Goal: Task Accomplishment & Management: Use online tool/utility

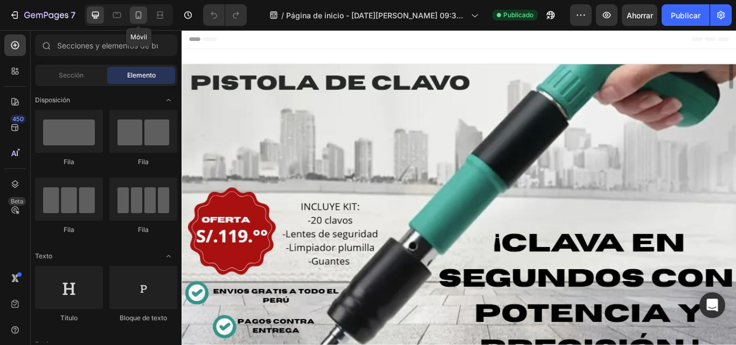
click at [140, 18] on icon at bounding box center [139, 15] width 6 height 8
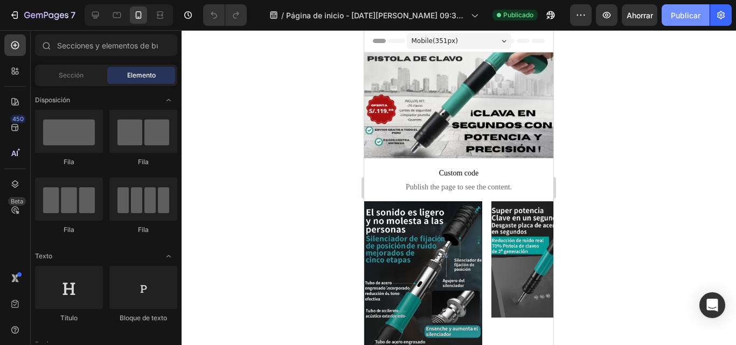
click at [671, 16] on button "Publicar" at bounding box center [685, 15] width 48 height 22
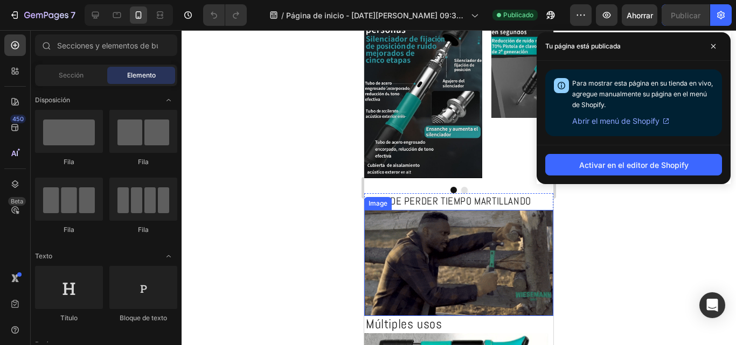
scroll to position [69, 0]
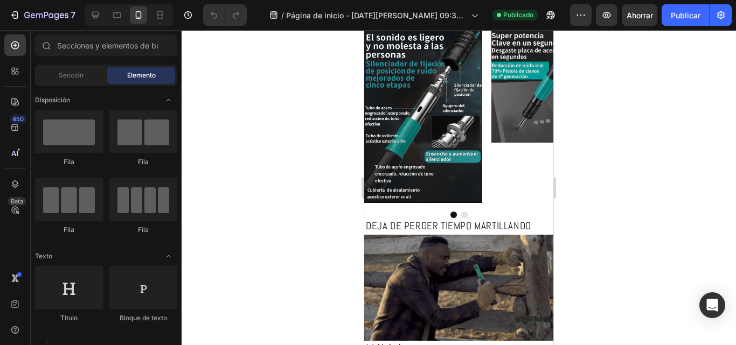
click at [641, 229] on div at bounding box center [459, 187] width 554 height 315
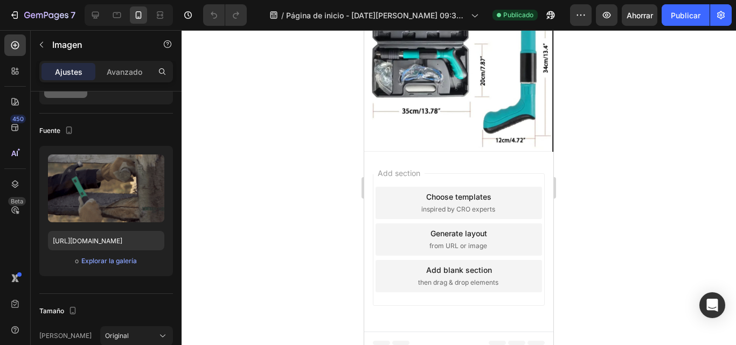
scroll to position [1143, 0]
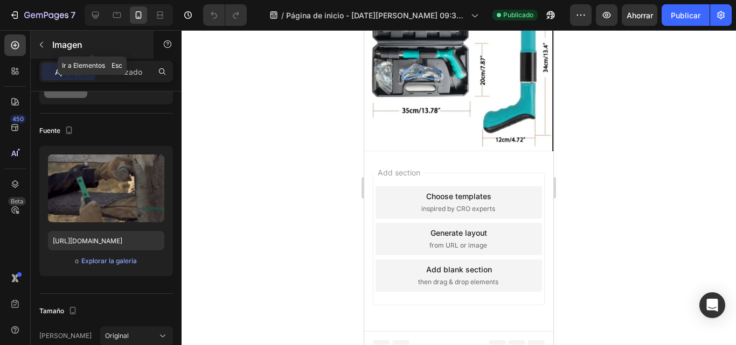
click at [47, 44] on button "button" at bounding box center [41, 44] width 17 height 17
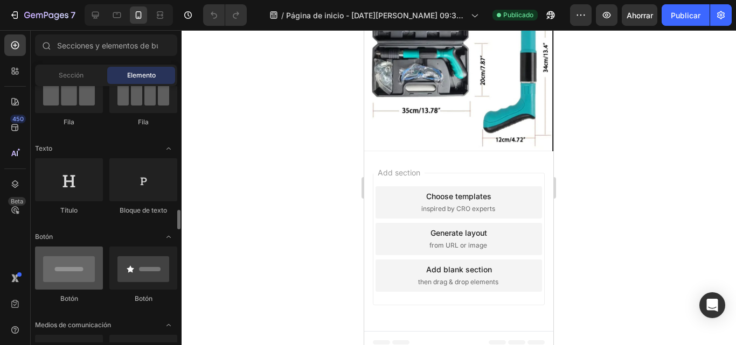
scroll to position [215, 0]
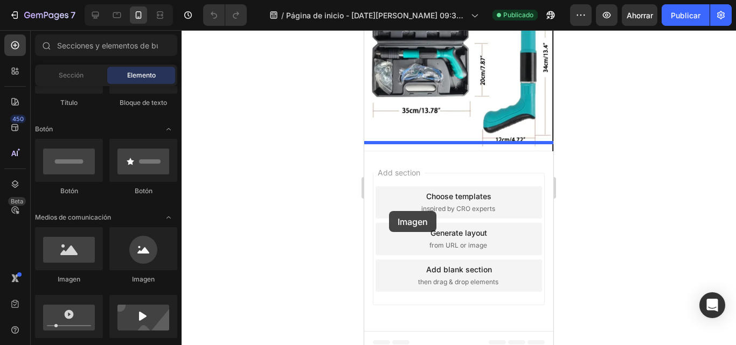
drag, startPoint x: 435, startPoint y: 300, endPoint x: 391, endPoint y: 210, distance: 100.7
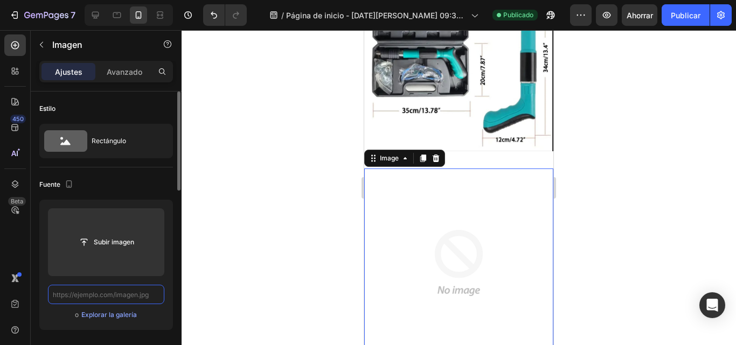
scroll to position [0, 0]
paste input "[URL][DOMAIN_NAME]"
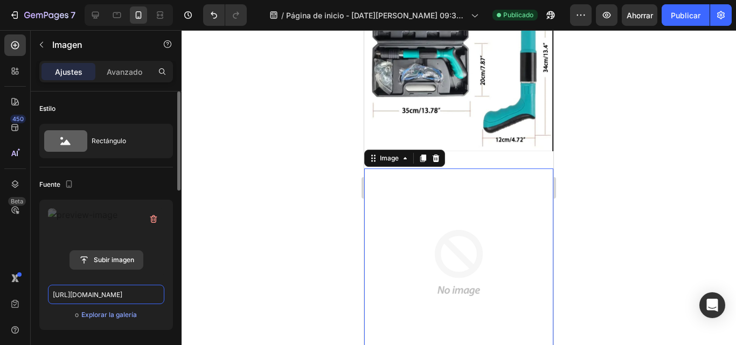
type input "[URL][DOMAIN_NAME]"
click at [110, 261] on div "Subir imagen" at bounding box center [106, 242] width 116 height 68
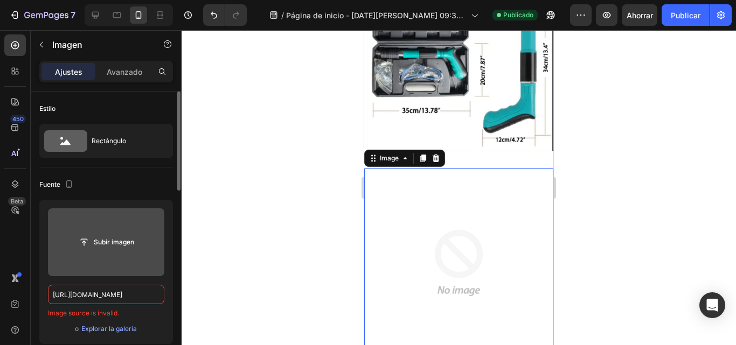
click at [107, 238] on input "file" at bounding box center [106, 242] width 73 height 18
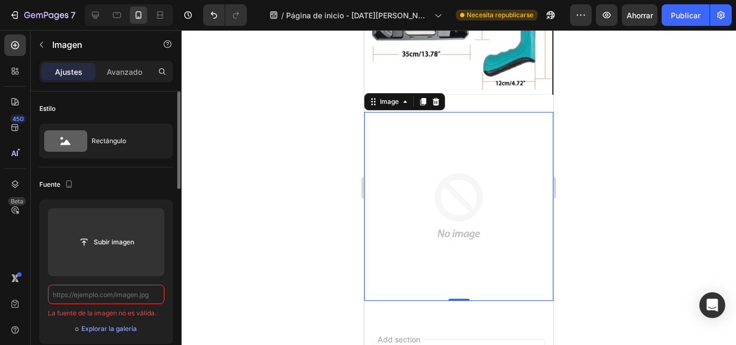
scroll to position [1197, 0]
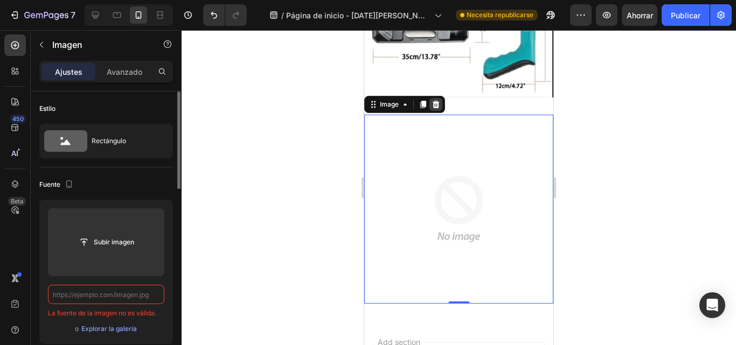
click at [437, 100] on icon at bounding box center [436, 104] width 7 height 8
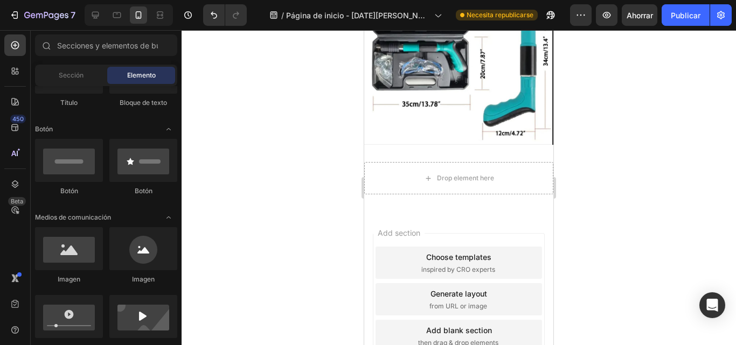
scroll to position [772, 0]
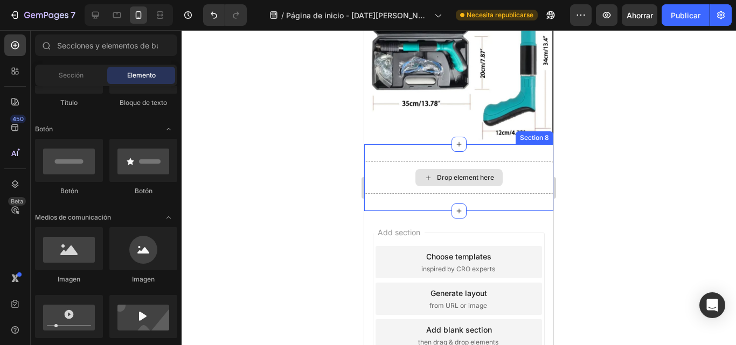
click at [449, 169] on div "Drop element here" at bounding box center [458, 177] width 87 height 17
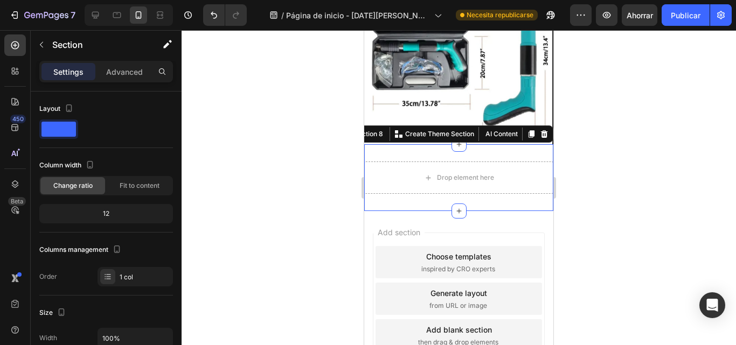
click at [473, 150] on div "Drop element here Section 8 You can create reusable sections Create Theme Secti…" at bounding box center [458, 177] width 189 height 67
click at [541, 130] on icon at bounding box center [544, 134] width 7 height 8
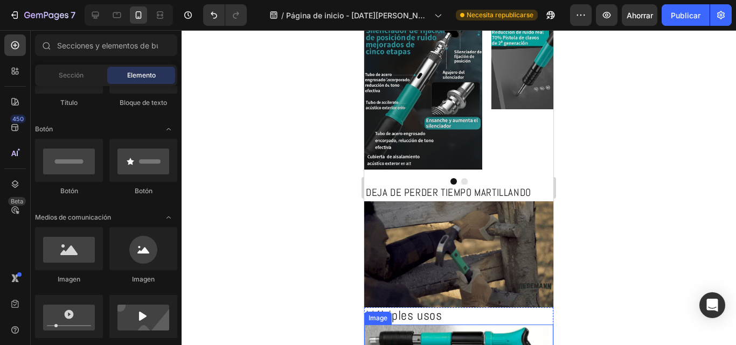
scroll to position [79, 0]
